Goal: Task Accomplishment & Management: Use online tool/utility

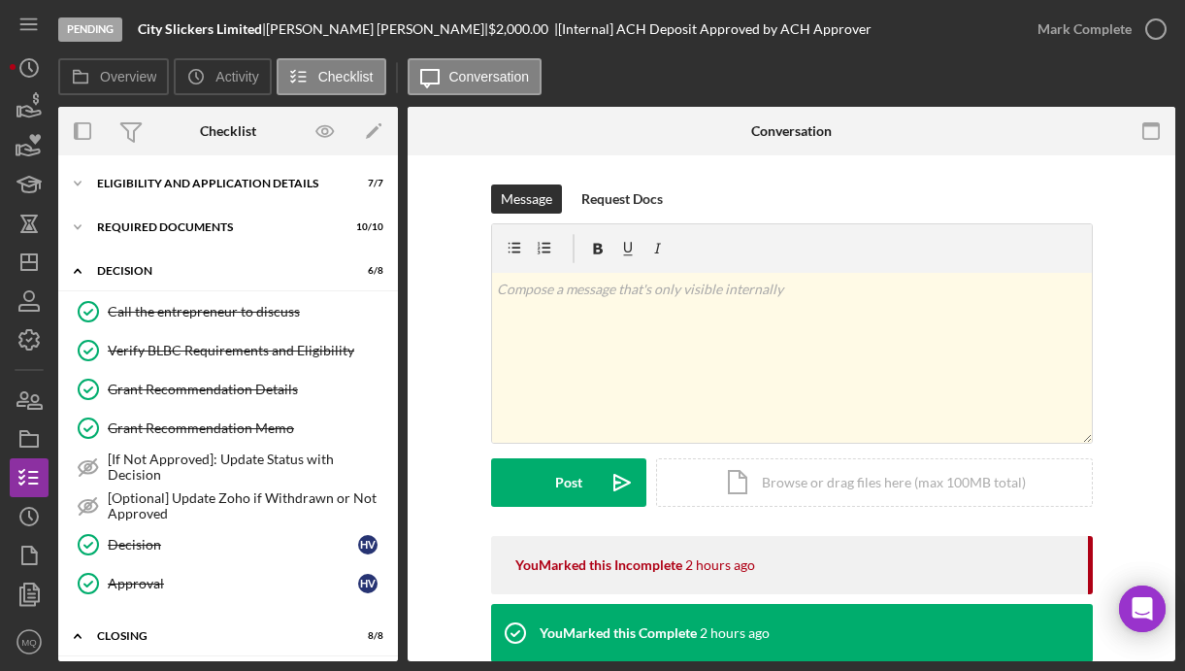
scroll to position [696, 0]
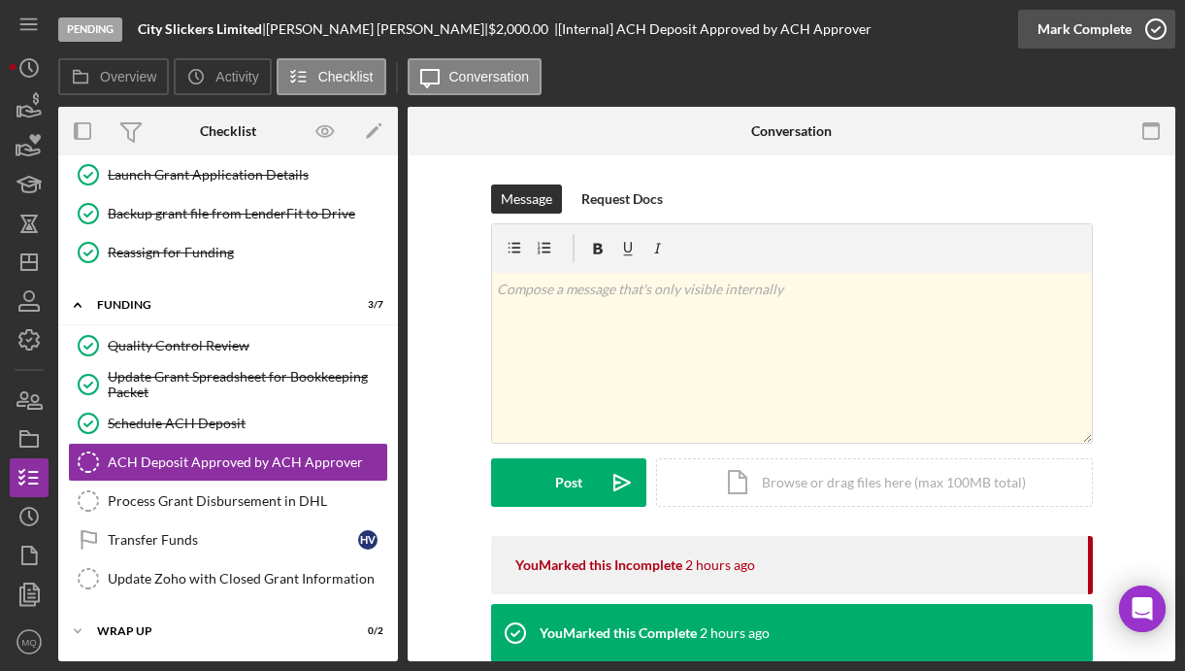
click at [1155, 26] on icon "button" at bounding box center [1155, 29] width 49 height 49
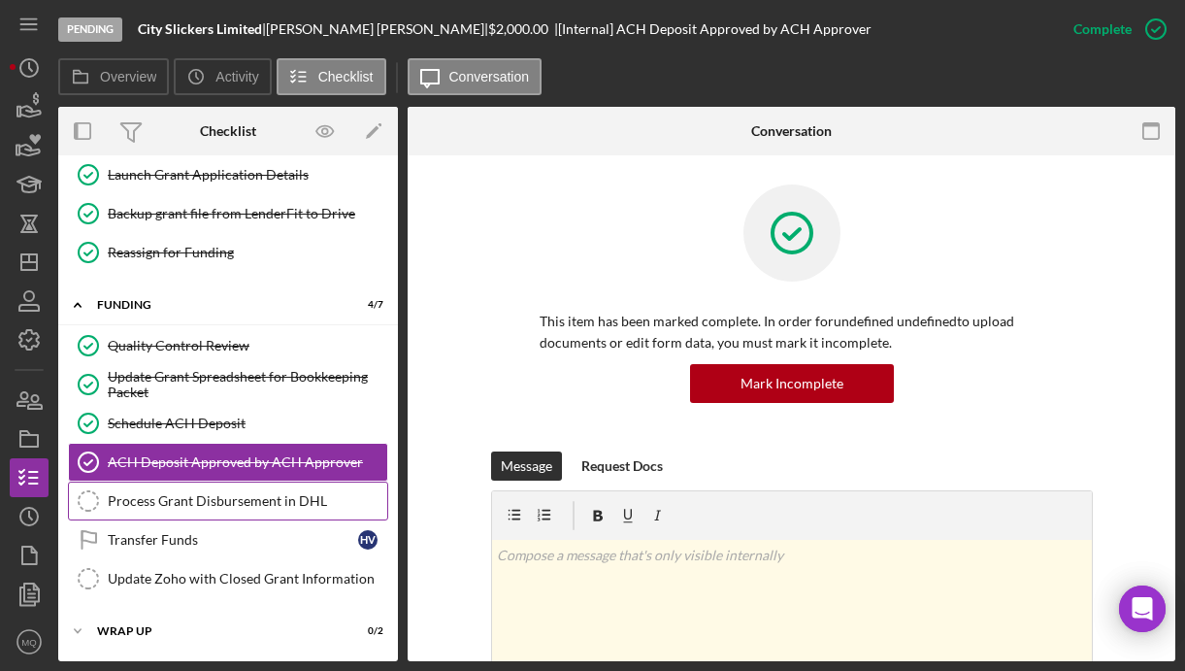
click at [331, 513] on link "Process Grant Disbursement in DHL Process Grant Disbursement in DHL" at bounding box center [228, 500] width 320 height 39
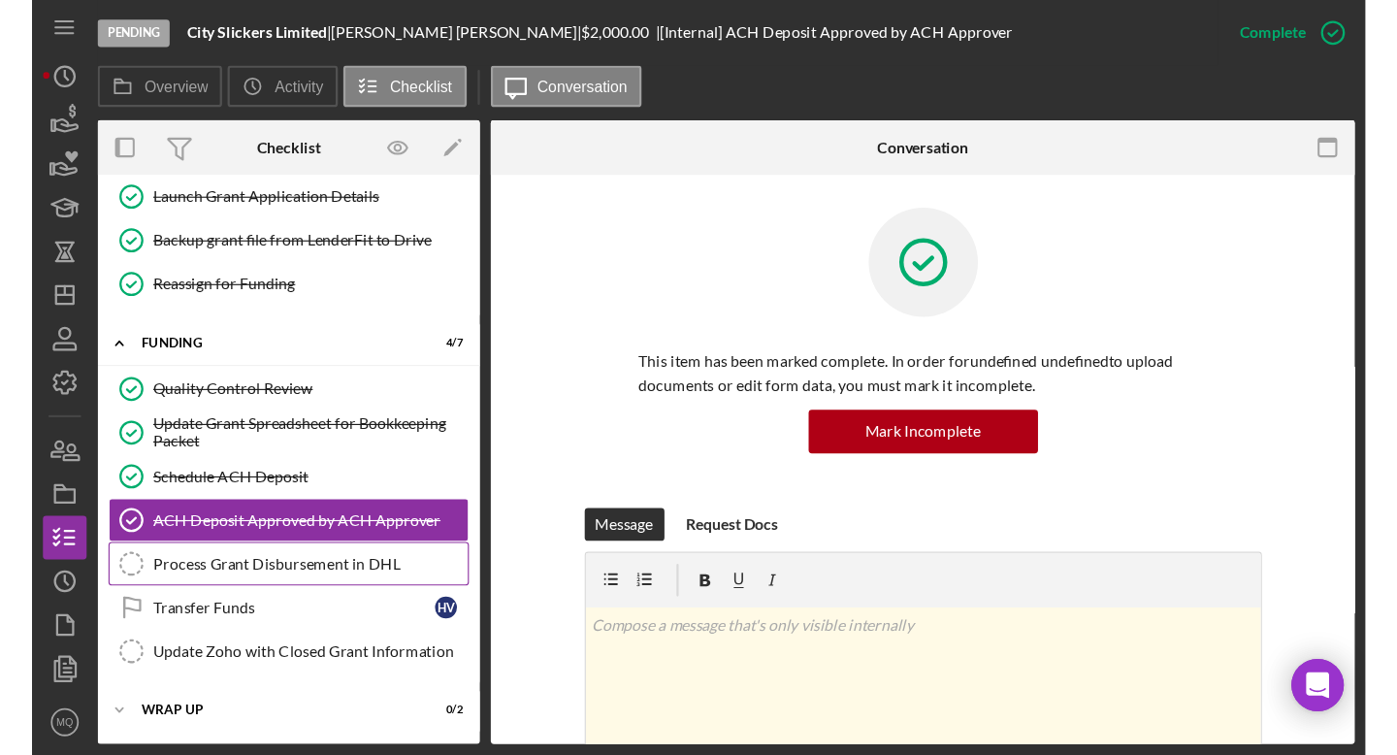
scroll to position [696, 0]
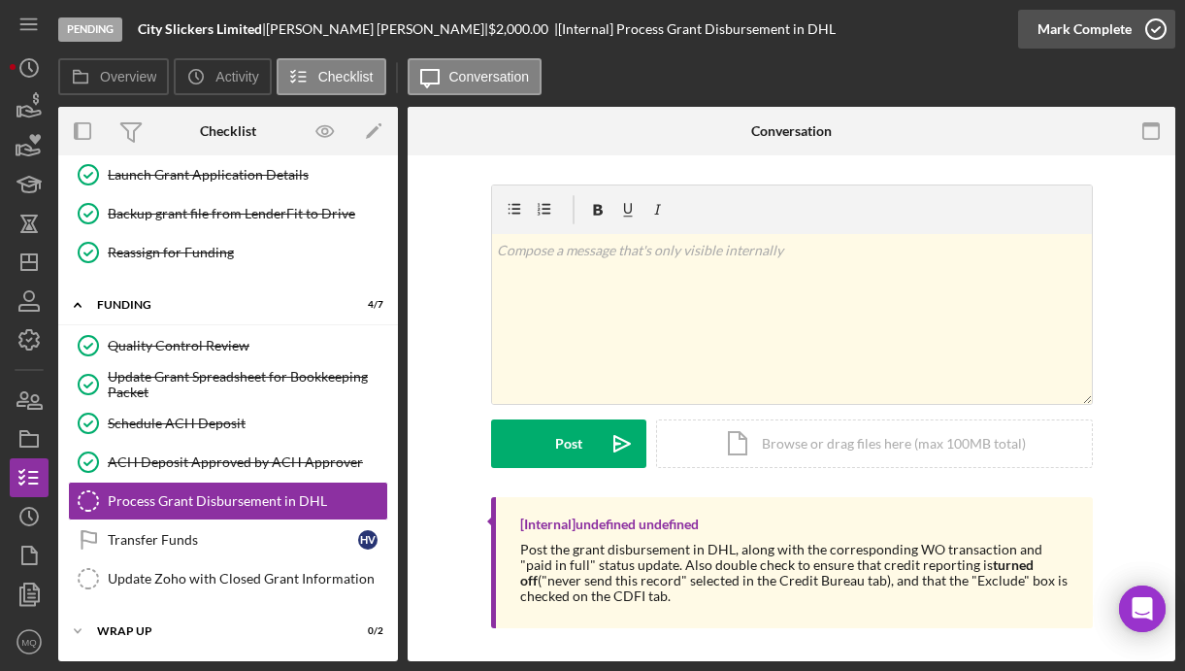
click at [1161, 37] on icon "button" at bounding box center [1155, 29] width 49 height 49
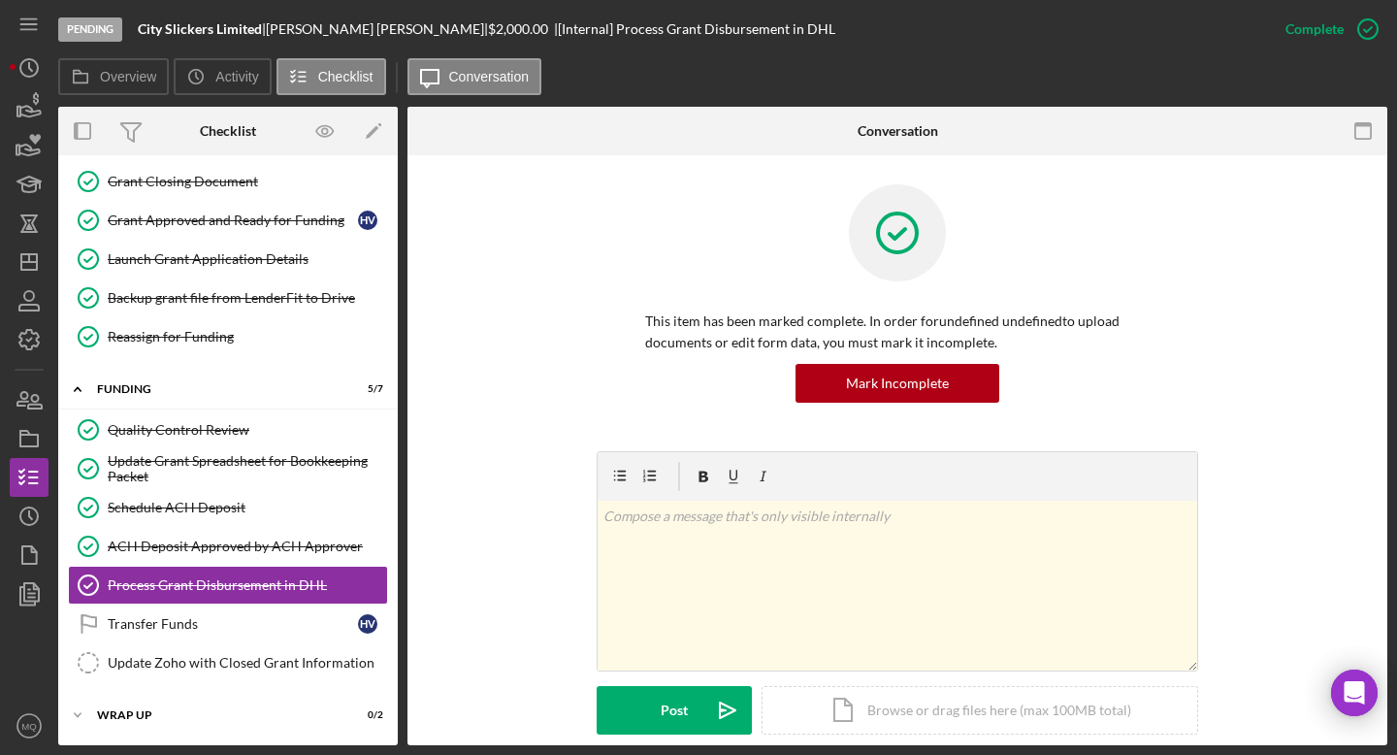
scroll to position [611, 0]
click at [279, 629] on div "Transfer Funds" at bounding box center [233, 624] width 250 height 16
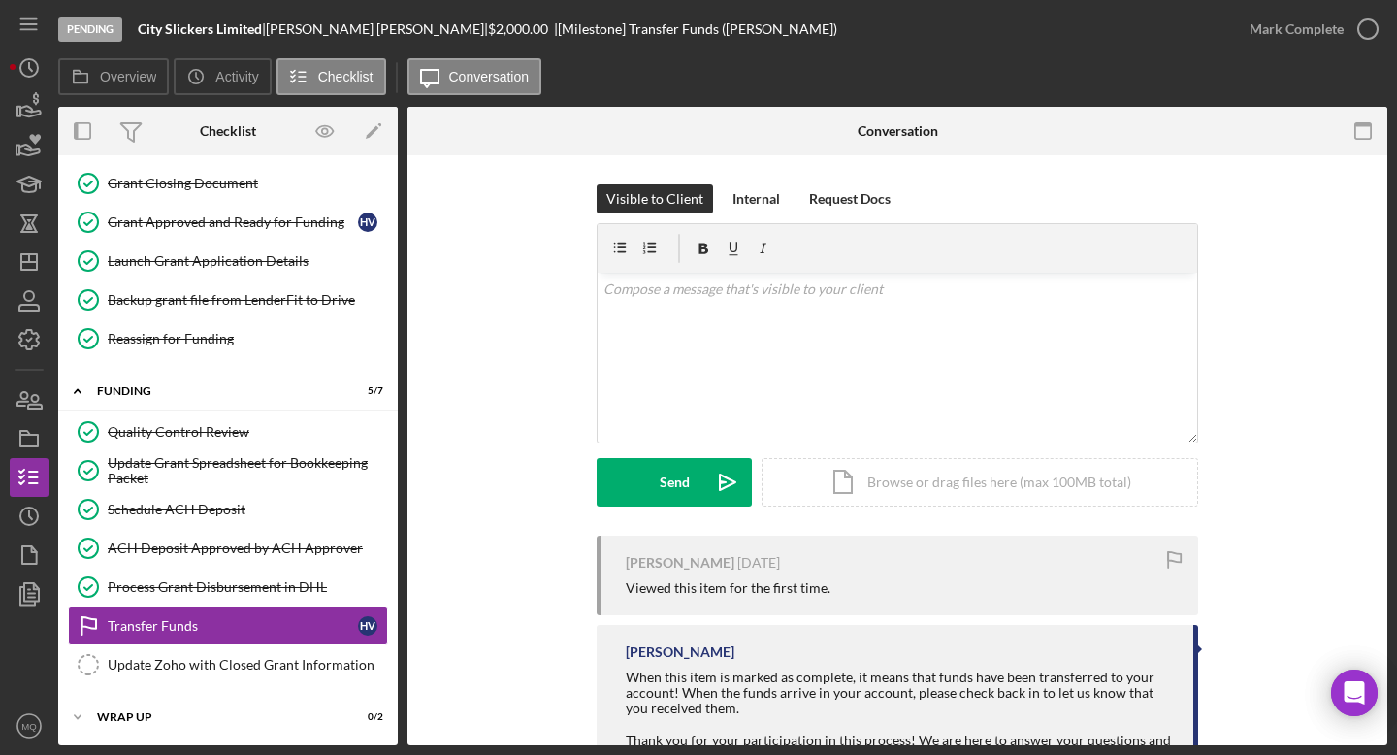
scroll to position [611, 0]
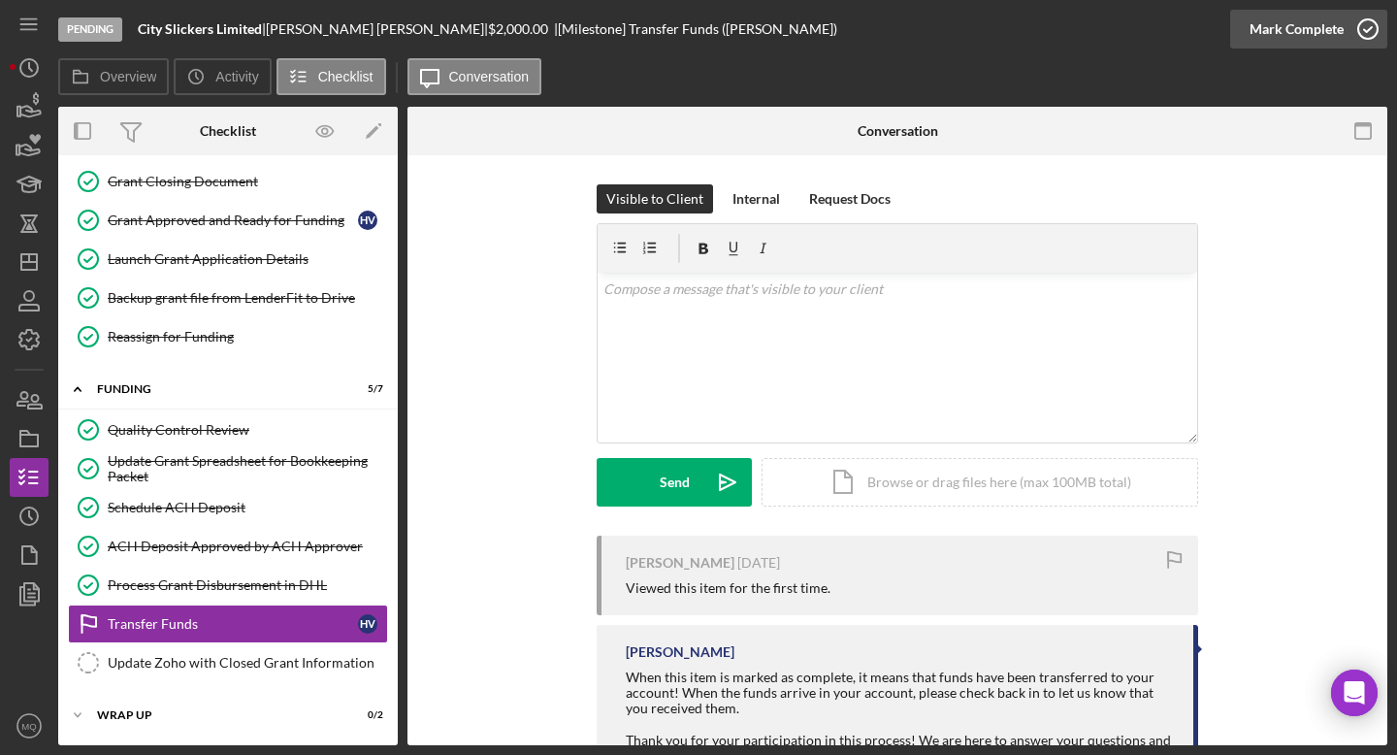
click at [1184, 24] on icon "button" at bounding box center [1368, 29] width 49 height 49
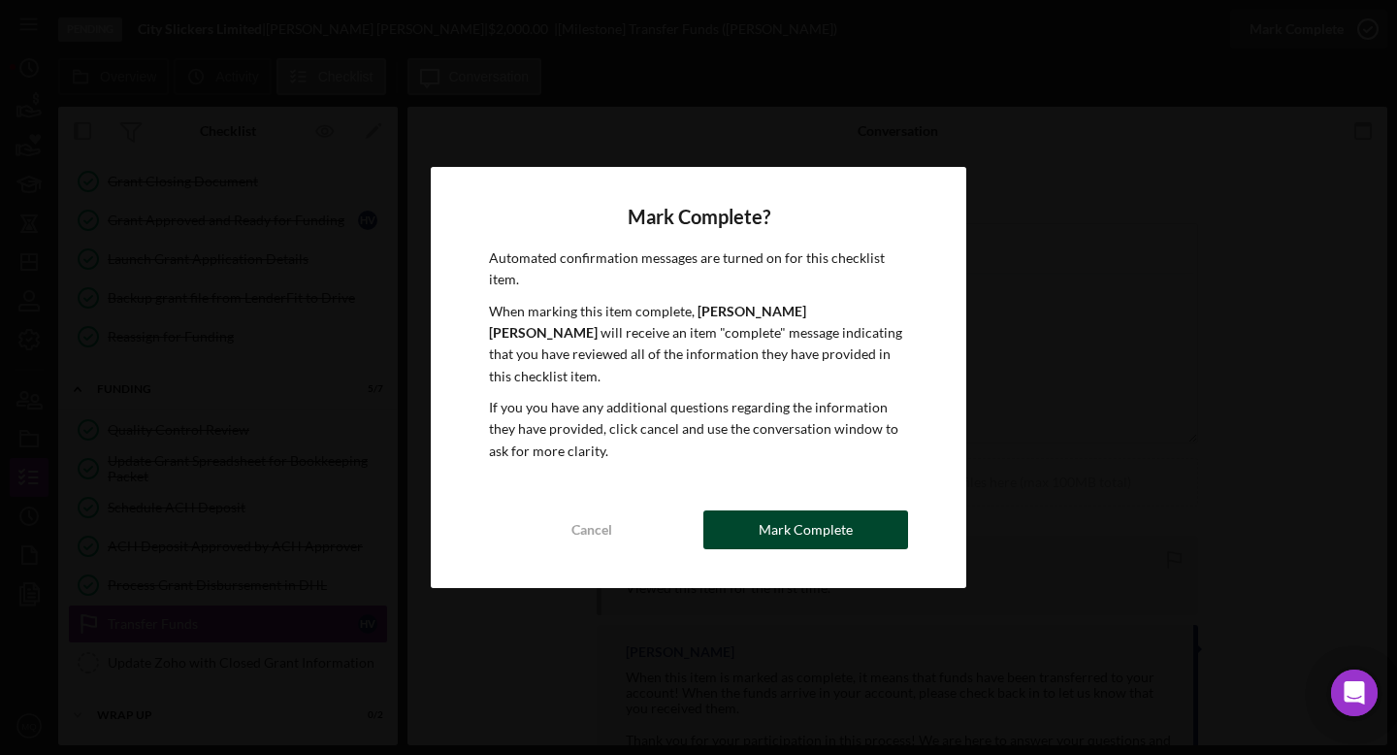
click at [794, 520] on div "Mark Complete" at bounding box center [806, 529] width 94 height 39
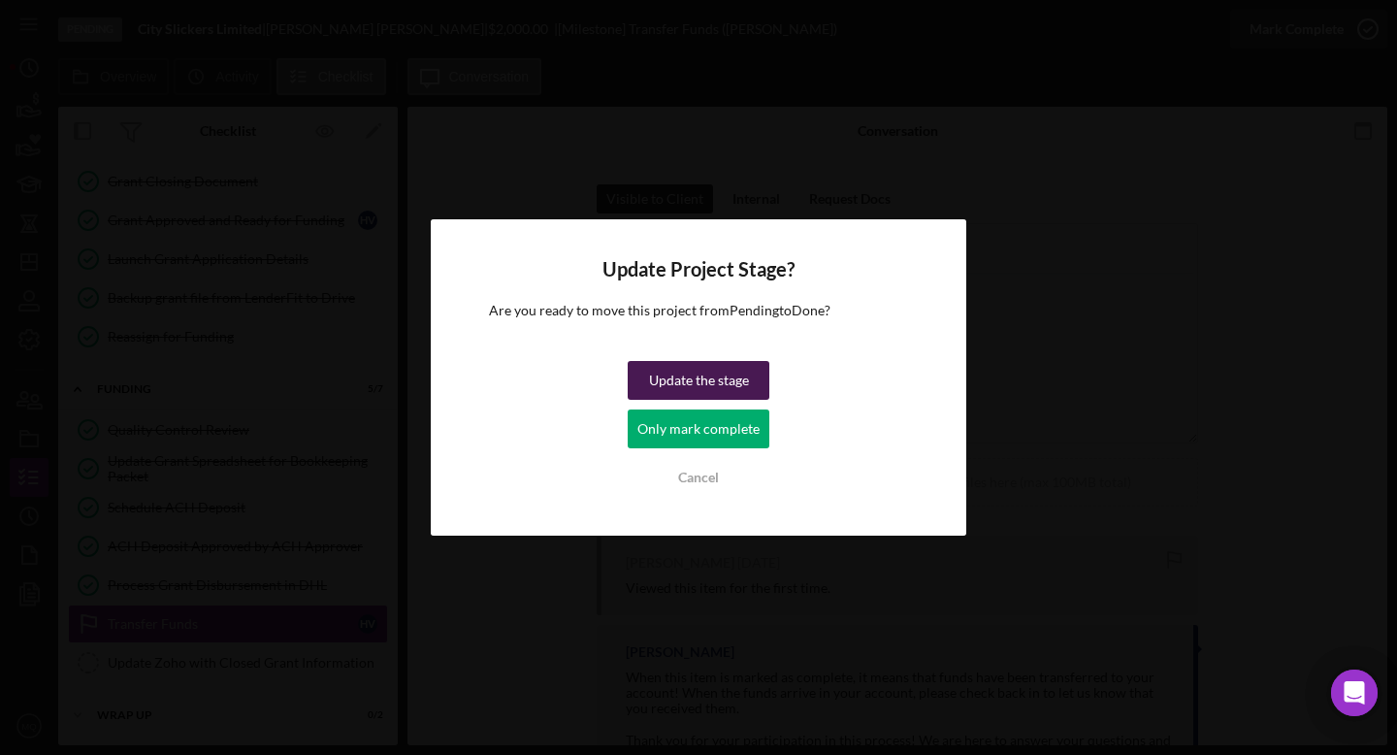
click at [727, 386] on div "Update the stage" at bounding box center [699, 380] width 100 height 39
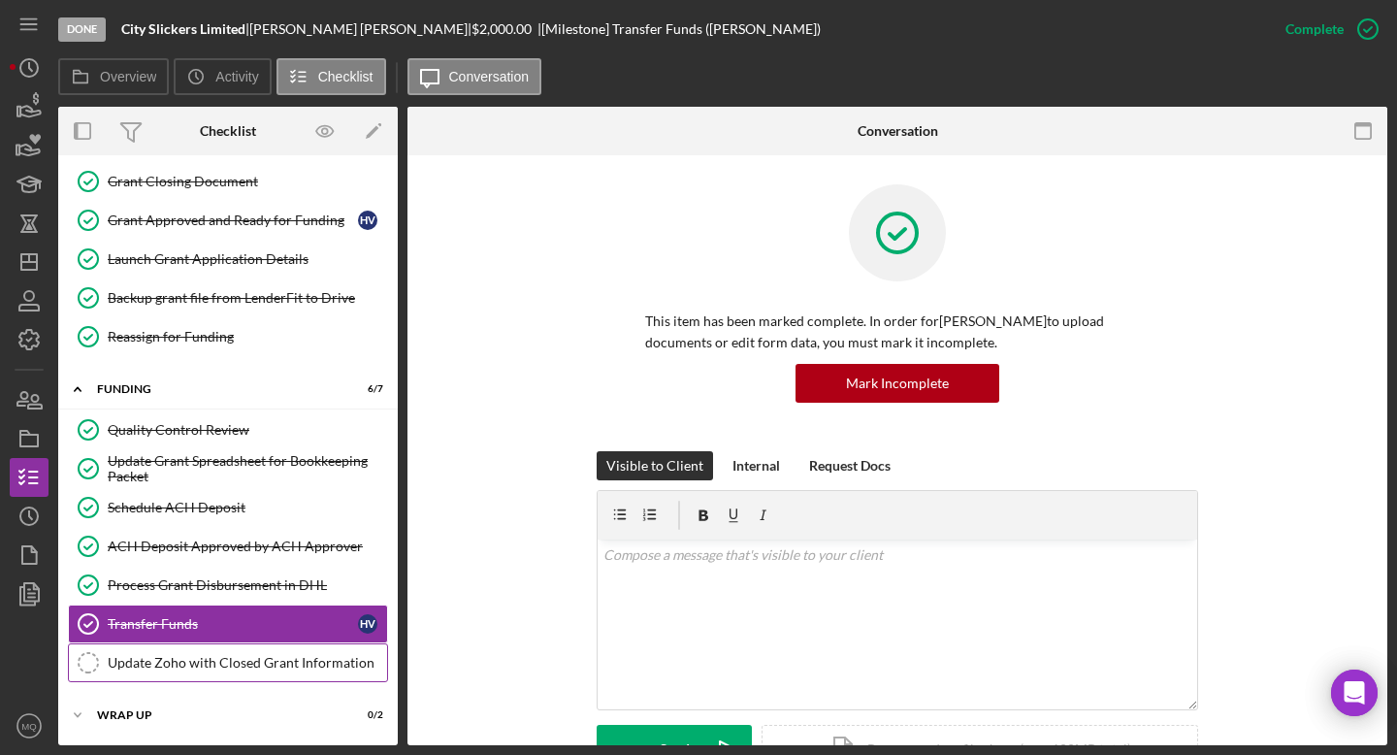
click at [246, 670] on div "Update Zoho with Closed Grant Information" at bounding box center [247, 663] width 279 height 16
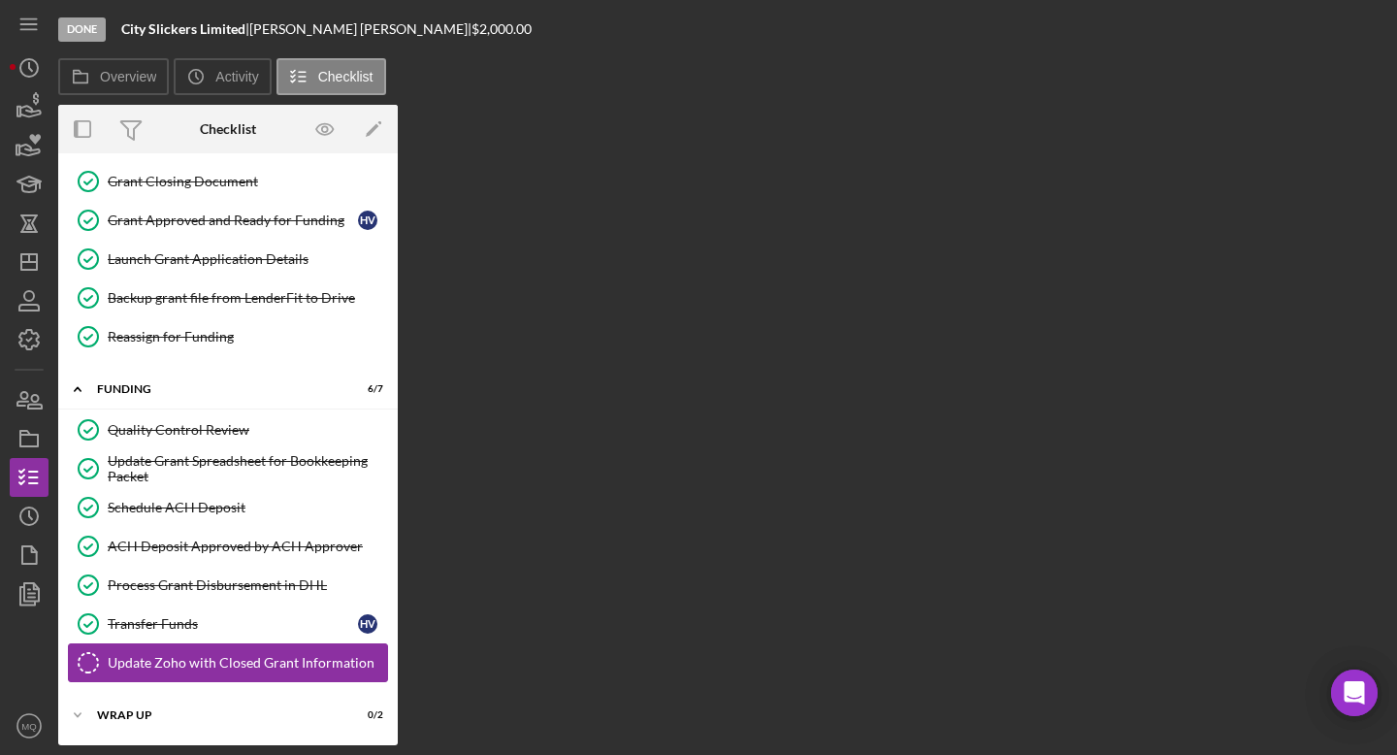
scroll to position [611, 0]
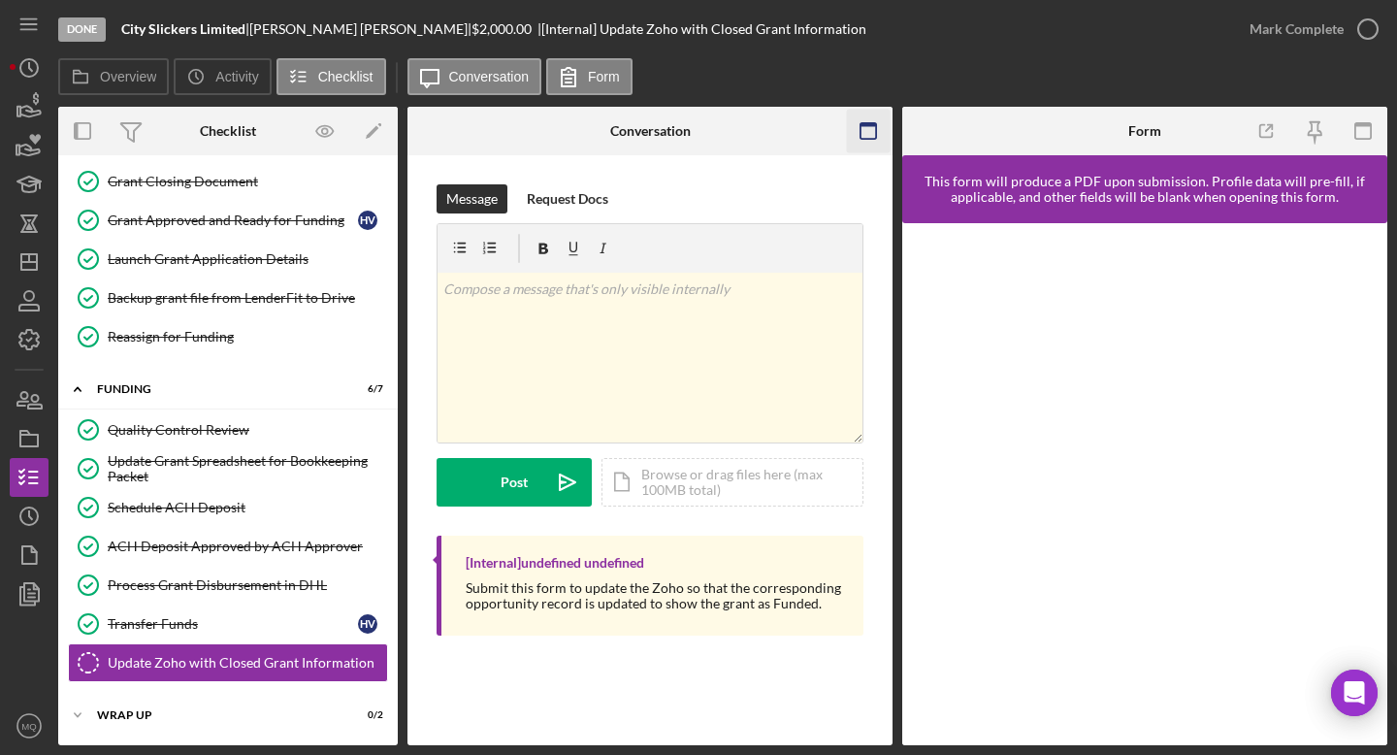
click at [873, 136] on icon "button" at bounding box center [869, 132] width 44 height 44
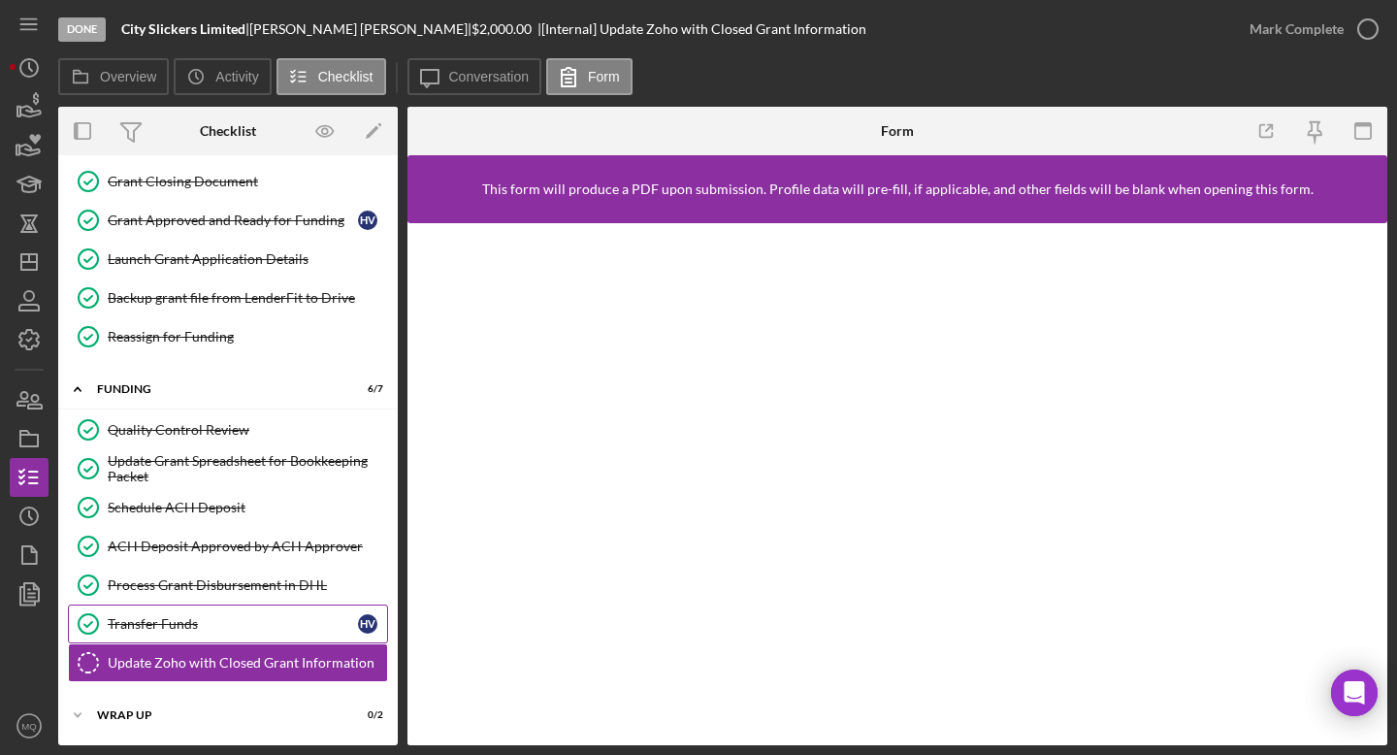
click at [259, 616] on div "Transfer Funds" at bounding box center [233, 624] width 250 height 16
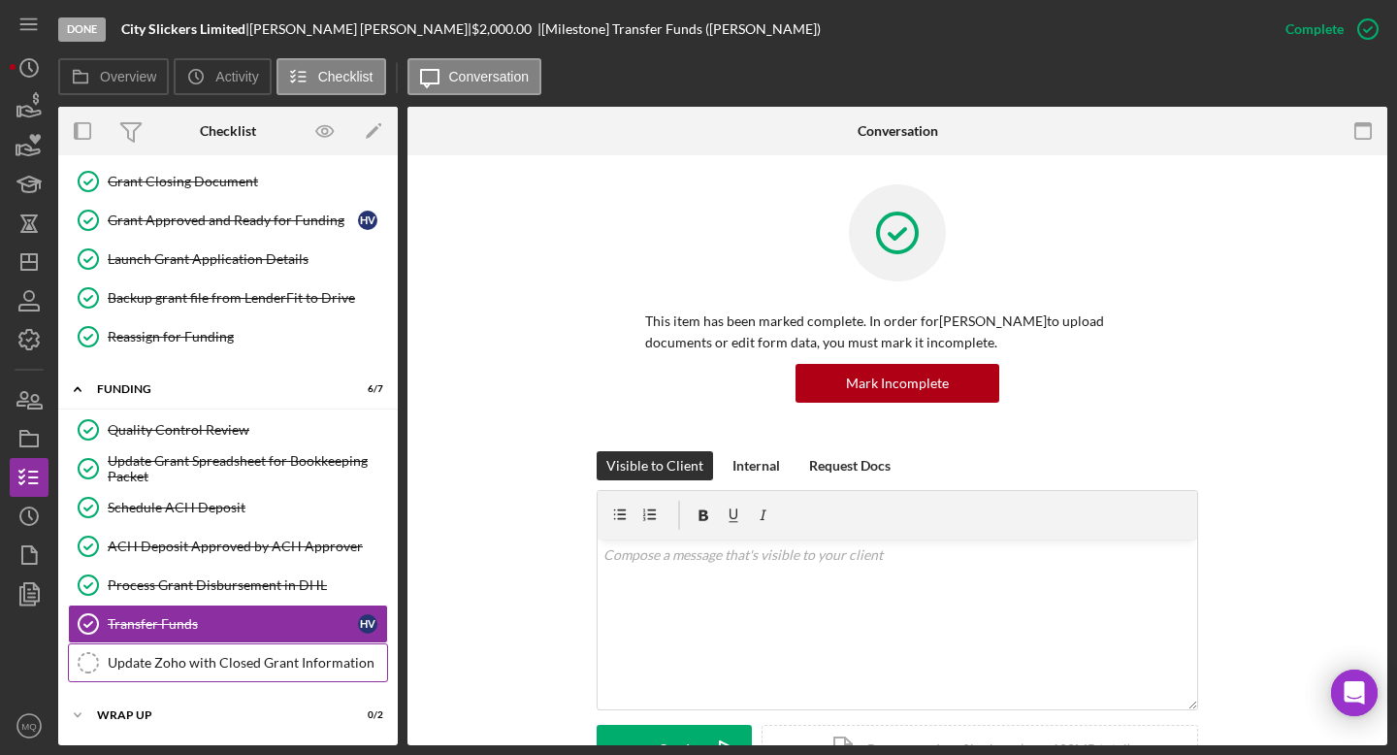
click at [261, 666] on div "Update Zoho with Closed Grant Information" at bounding box center [247, 663] width 279 height 16
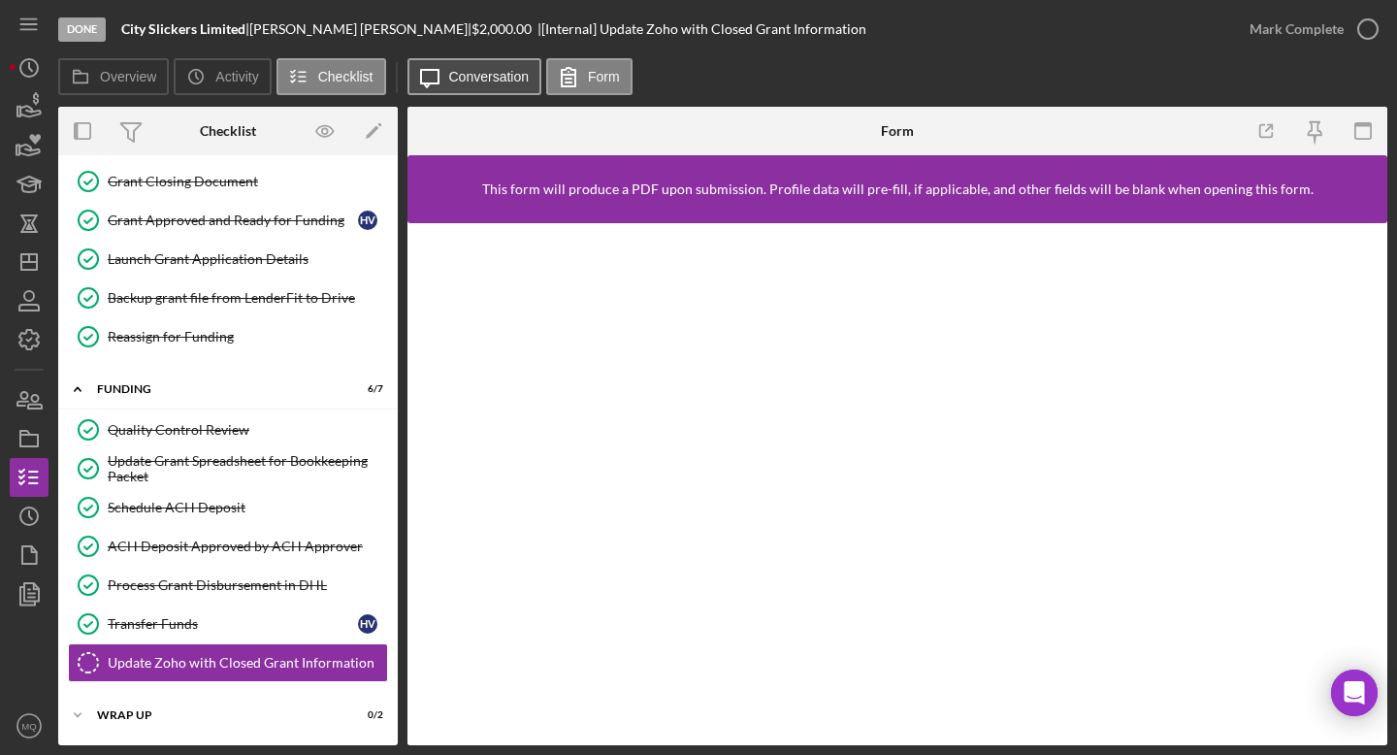
click at [481, 76] on label "Conversation" at bounding box center [489, 77] width 81 height 16
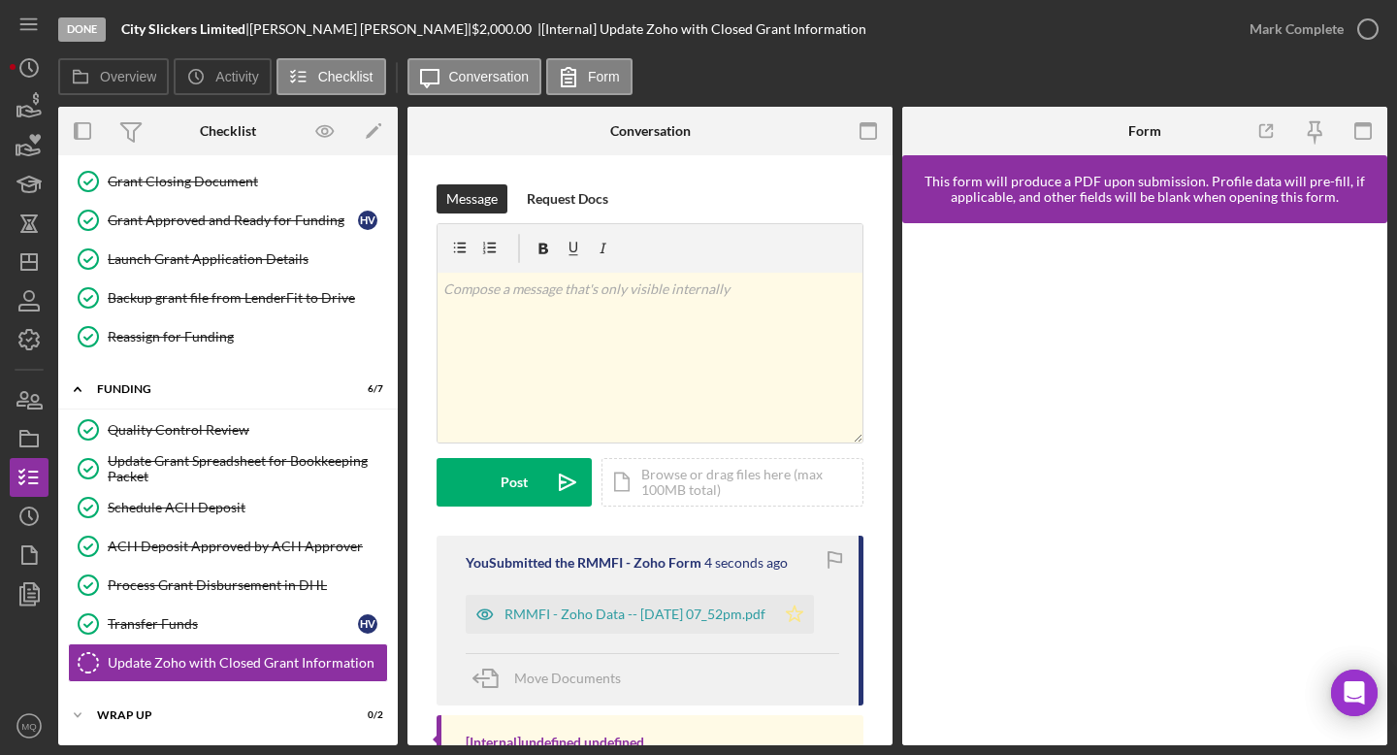
click at [803, 611] on polygon "button" at bounding box center [795, 614] width 16 height 16
click at [1184, 35] on icon "button" at bounding box center [1368, 29] width 49 height 49
